Goal: Task Accomplishment & Management: Manage account settings

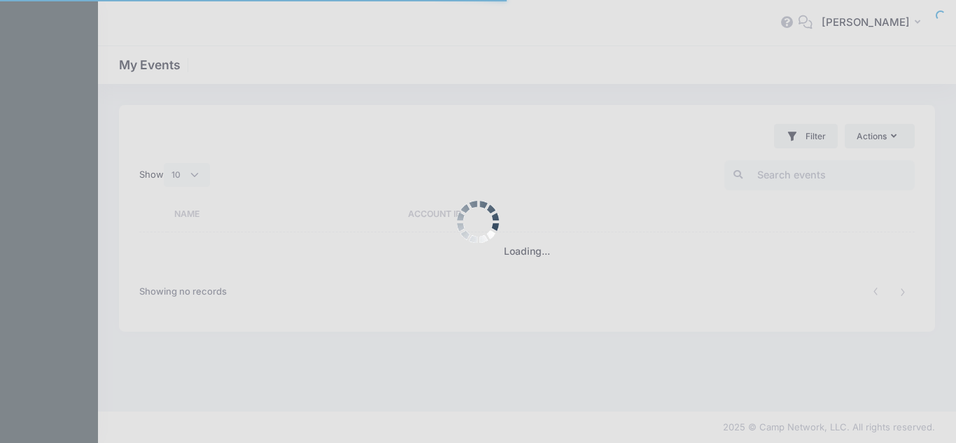
select select "10"
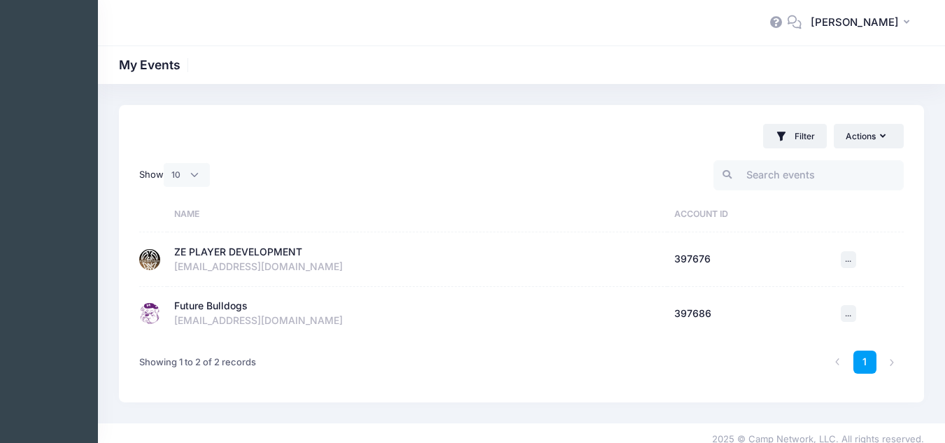
click at [231, 253] on div "ZE PLAYER DEVELOPMENT" at bounding box center [238, 252] width 128 height 15
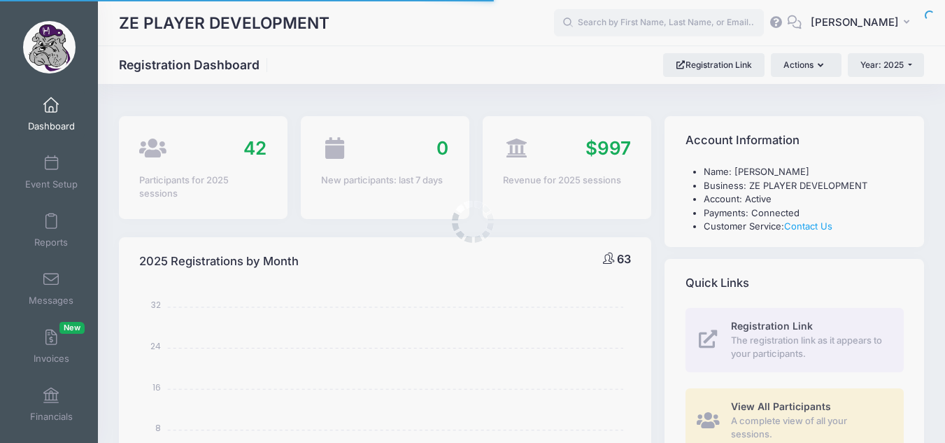
select select
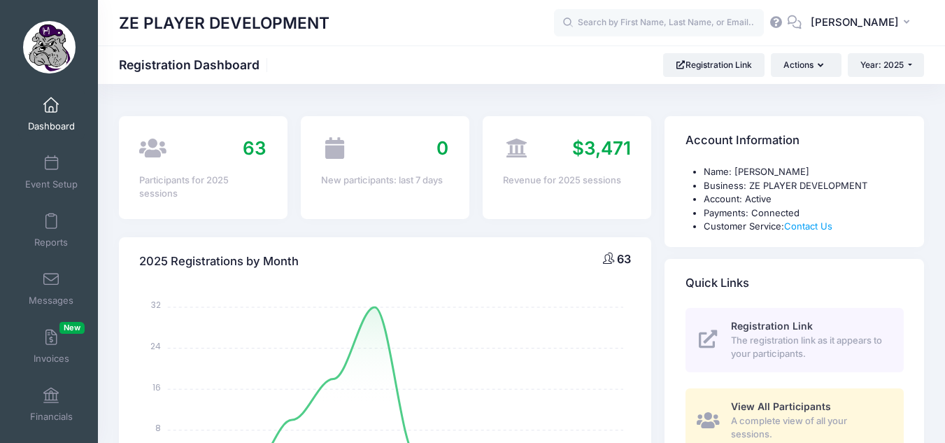
click at [54, 39] on img at bounding box center [49, 47] width 52 height 52
click at [53, 43] on img at bounding box center [49, 47] width 52 height 52
click at [919, 18] on button "ZE [PERSON_NAME]" at bounding box center [863, 23] width 122 height 32
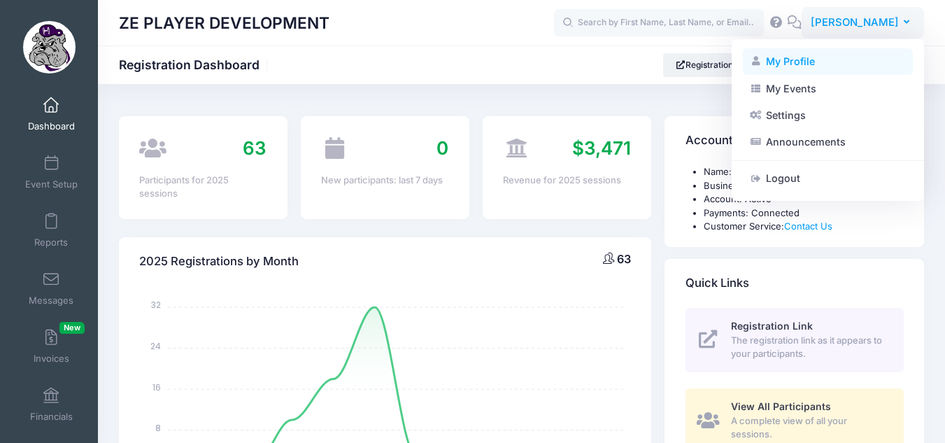
click at [790, 68] on link "My Profile" at bounding box center [828, 61] width 170 height 27
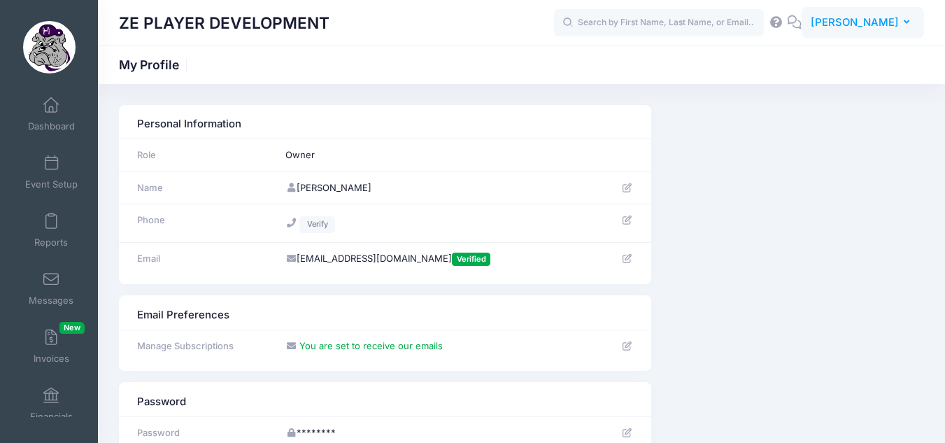
click at [885, 18] on span "[PERSON_NAME]" at bounding box center [855, 22] width 88 height 15
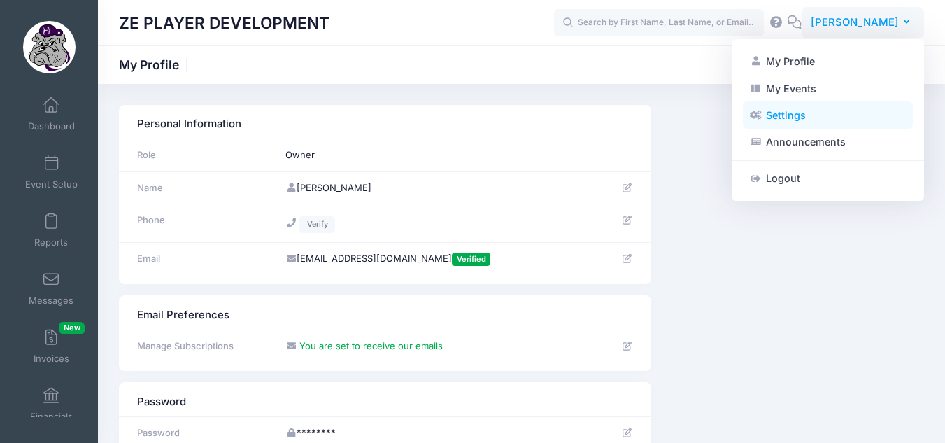
click at [778, 113] on link "Settings" at bounding box center [828, 115] width 170 height 27
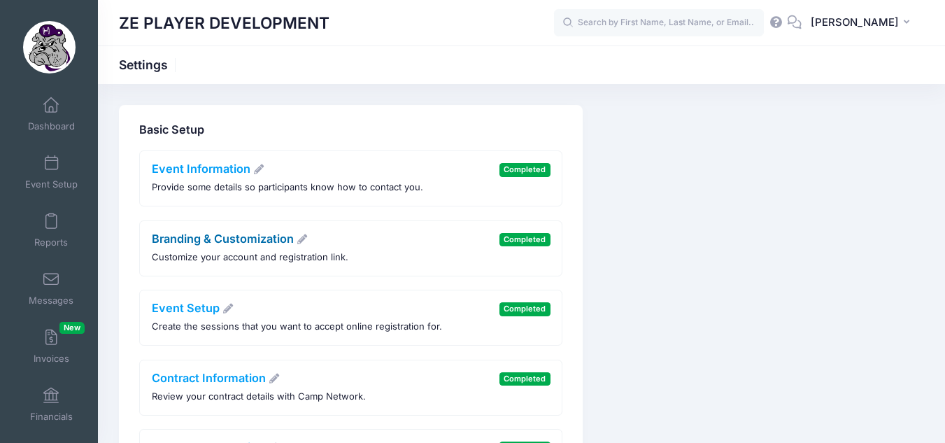
click at [190, 236] on link "Branding & Customization" at bounding box center [230, 239] width 157 height 14
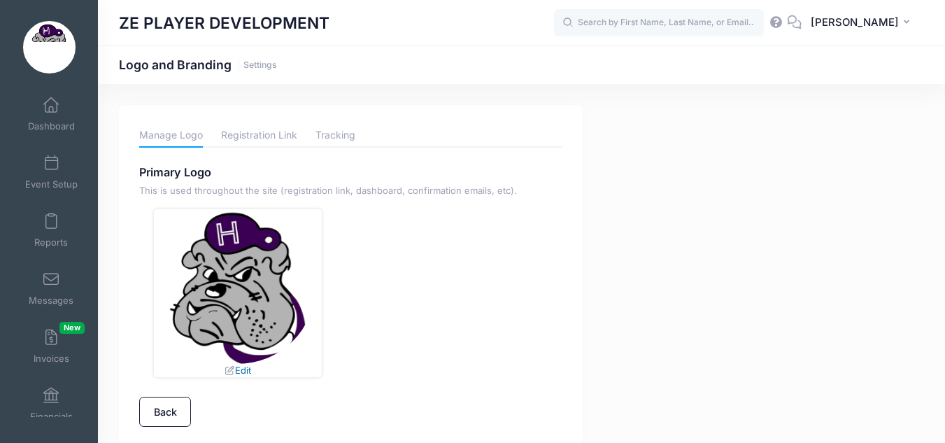
click at [244, 374] on link "Edit" at bounding box center [237, 370] width 27 height 11
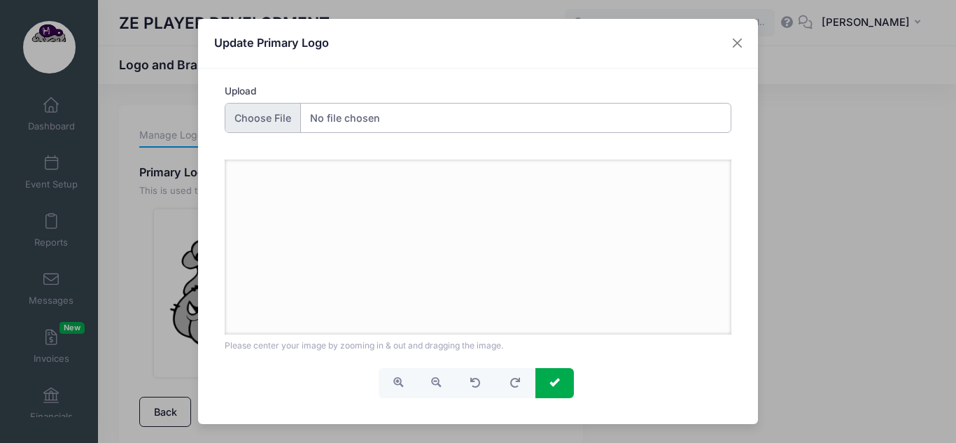
click at [291, 119] on input "Upload" at bounding box center [478, 118] width 507 height 30
type input "C:\fakepath\20221221102203_517_mascotOrig.png"
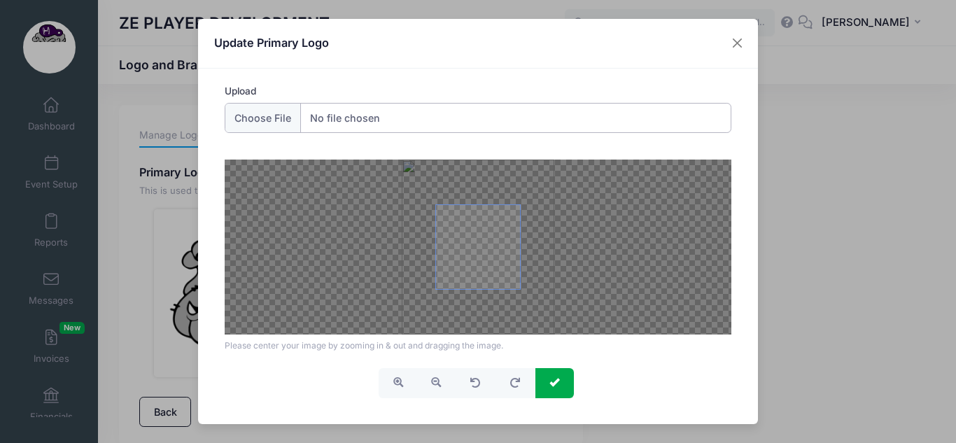
click at [491, 261] on span at bounding box center [478, 247] width 84 height 84
drag, startPoint x: 500, startPoint y: 266, endPoint x: 488, endPoint y: 244, distance: 24.7
click at [488, 244] on span at bounding box center [478, 247] width 84 height 84
drag, startPoint x: 488, startPoint y: 246, endPoint x: 508, endPoint y: 261, distance: 24.5
click at [508, 261] on span at bounding box center [478, 247] width 84 height 84
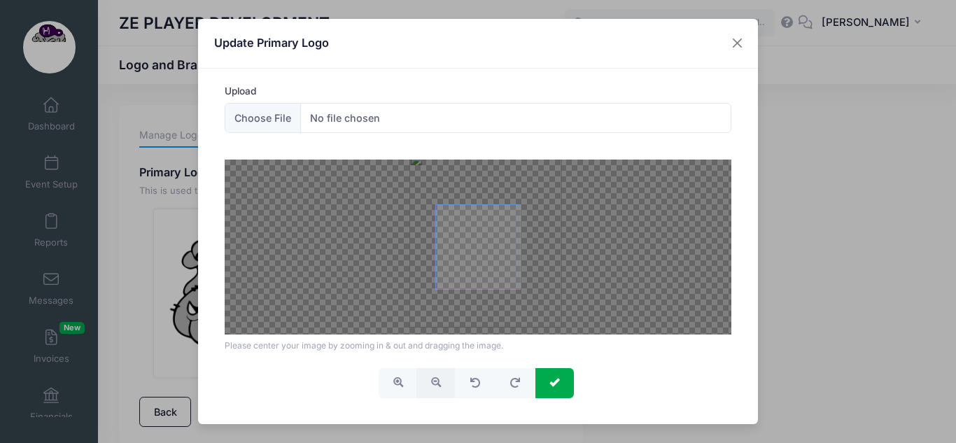
click at [434, 379] on span "button" at bounding box center [436, 382] width 10 height 10
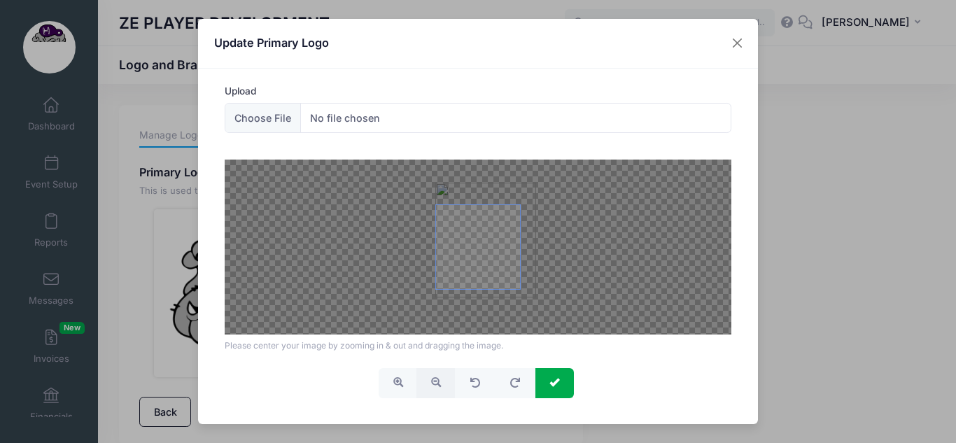
click at [434, 379] on span "button" at bounding box center [436, 382] width 10 height 10
drag, startPoint x: 484, startPoint y: 234, endPoint x: 476, endPoint y: 243, distance: 11.9
click at [476, 243] on span at bounding box center [478, 247] width 84 height 84
click at [544, 381] on button "submit" at bounding box center [554, 383] width 38 height 30
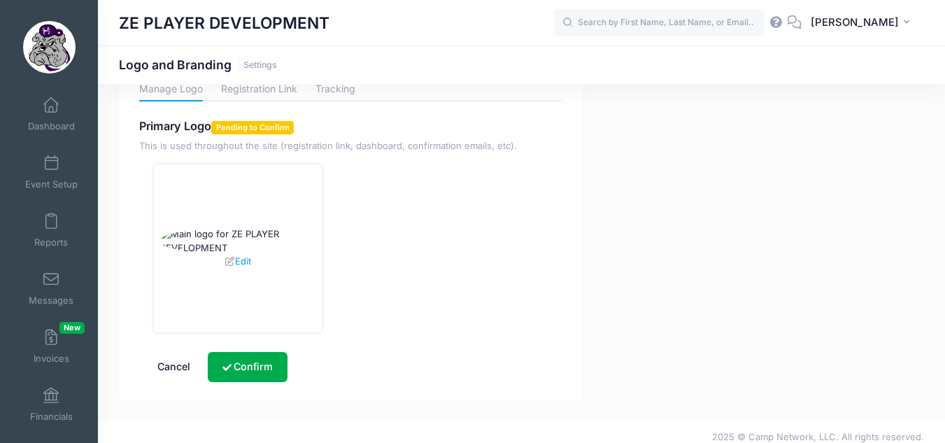
scroll to position [56, 0]
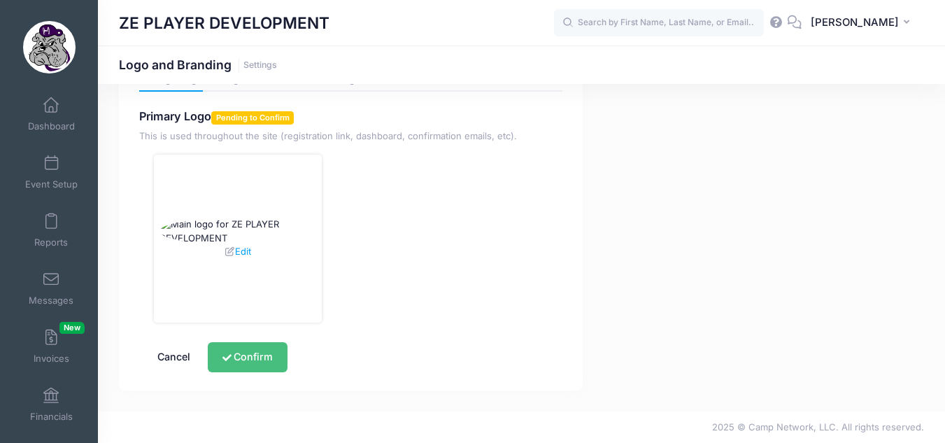
click at [241, 356] on button "Confirm" at bounding box center [247, 357] width 79 height 30
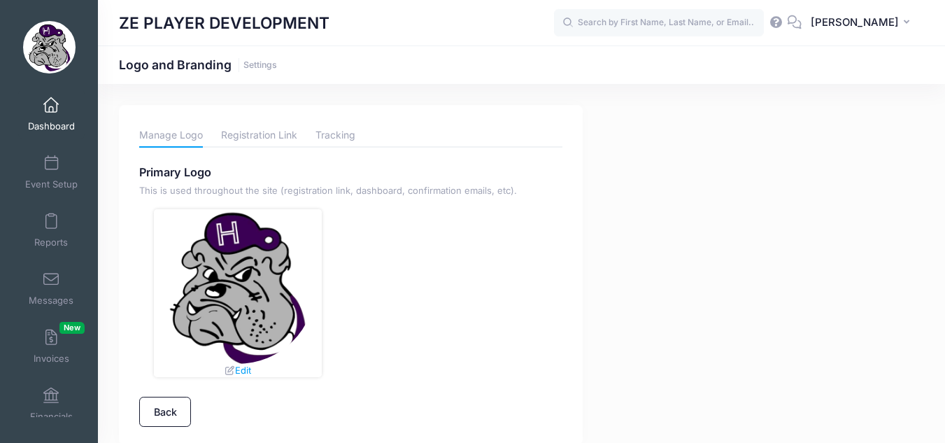
click at [51, 104] on span at bounding box center [51, 105] width 0 height 15
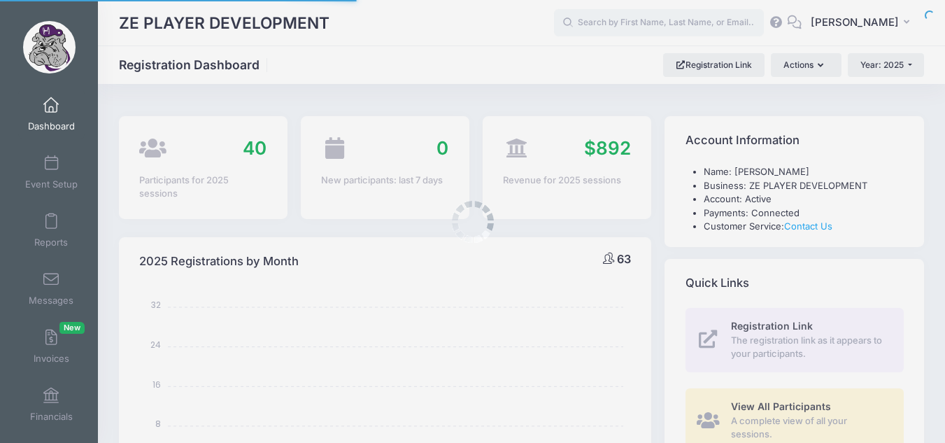
select select
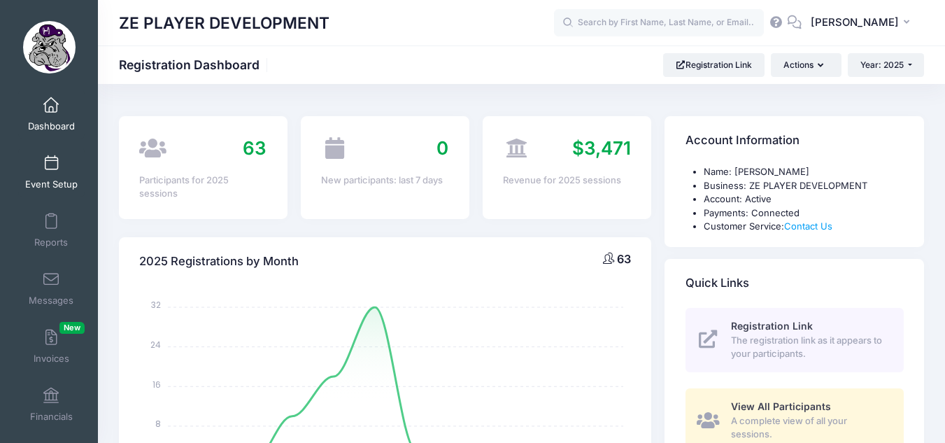
click at [41, 150] on link "Event Setup" at bounding box center [51, 172] width 66 height 49
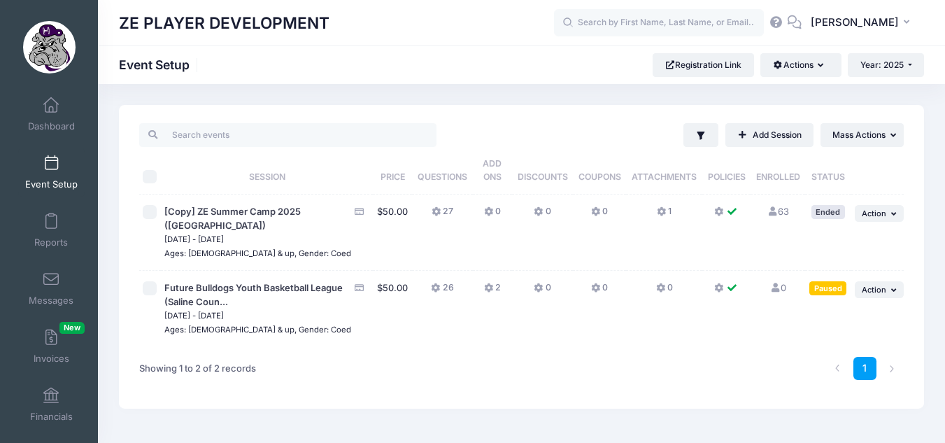
scroll to position [32, 0]
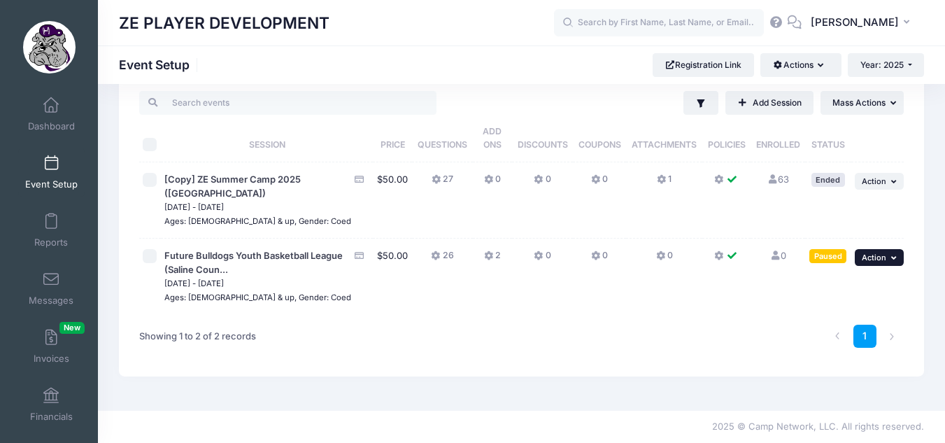
click at [878, 256] on span "Action" at bounding box center [874, 258] width 24 height 10
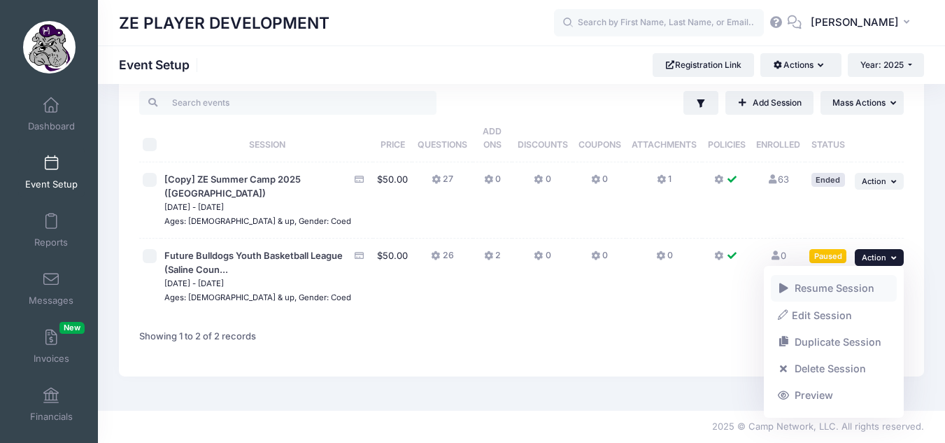
click at [822, 290] on link "Resume Session" at bounding box center [834, 288] width 127 height 27
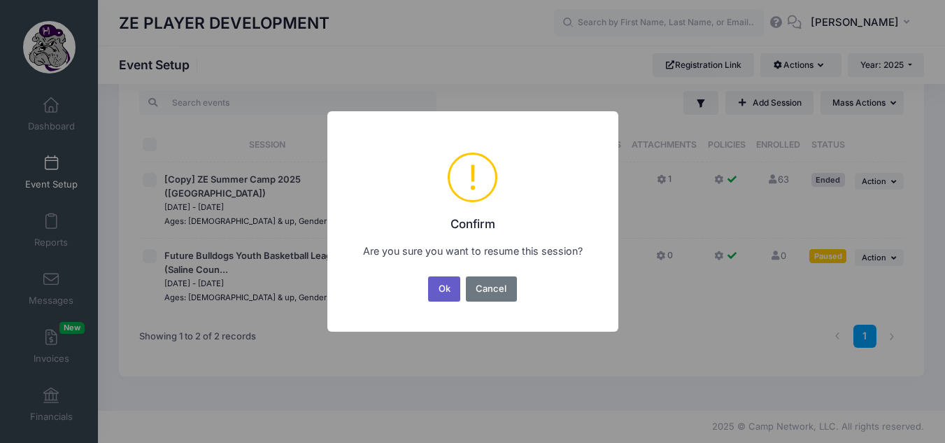
click at [429, 285] on button "Ok" at bounding box center [444, 288] width 32 height 25
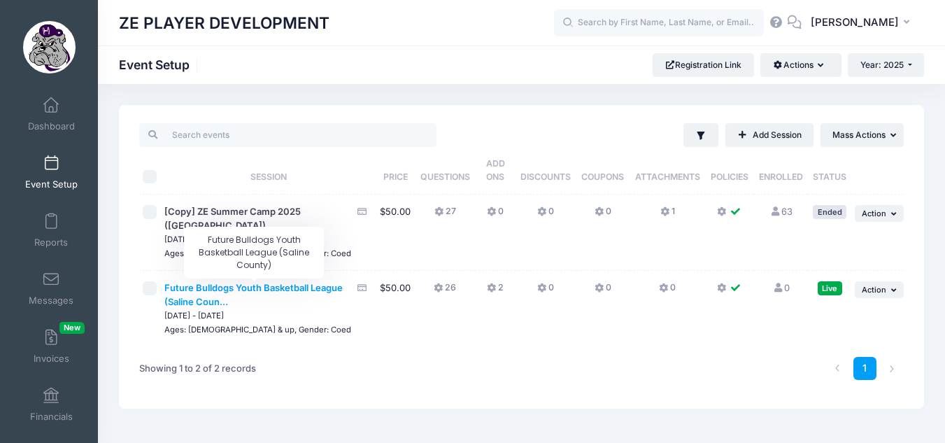
click at [261, 283] on span "Future Bulldogs Youth Basketball League (Saline Coun..." at bounding box center [253, 294] width 178 height 25
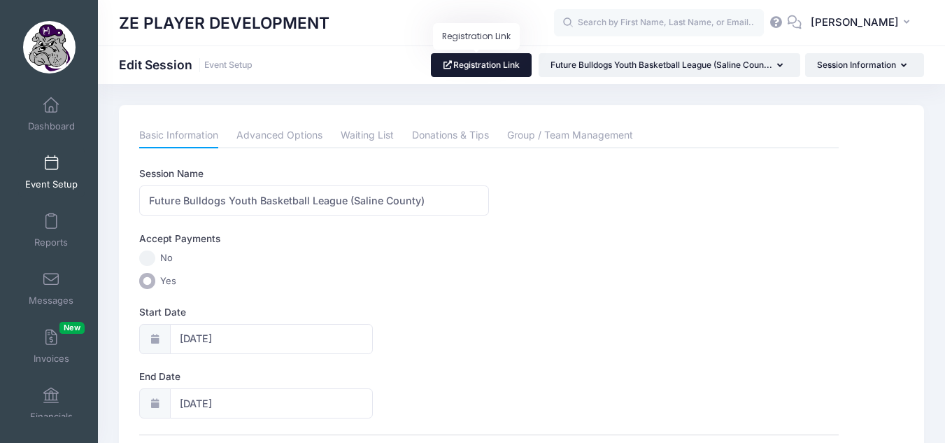
click at [465, 57] on link "Registration Link" at bounding box center [481, 65] width 101 height 24
